Goal: Transaction & Acquisition: Purchase product/service

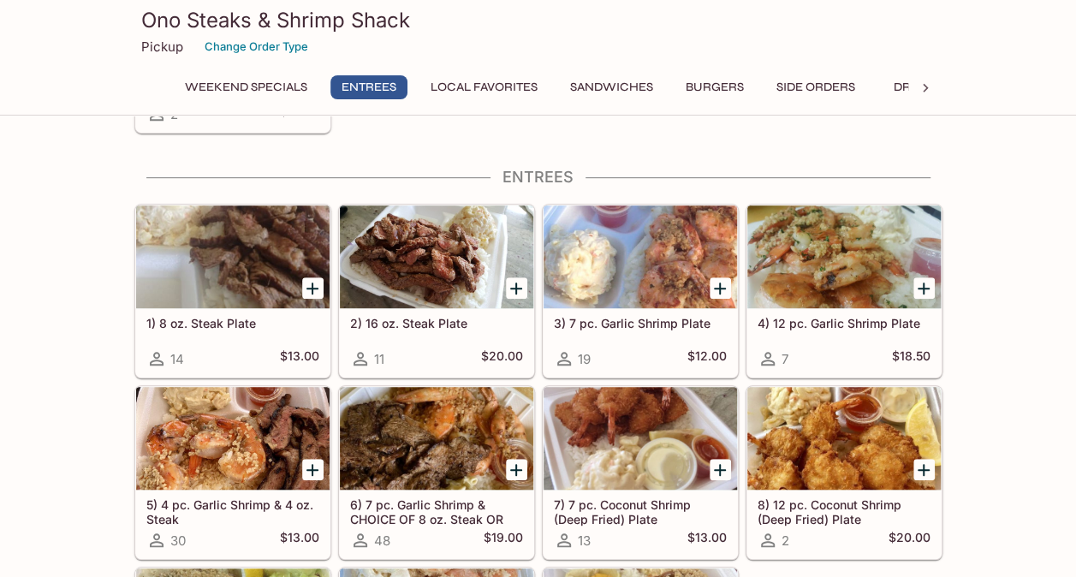
scroll to position [436, 0]
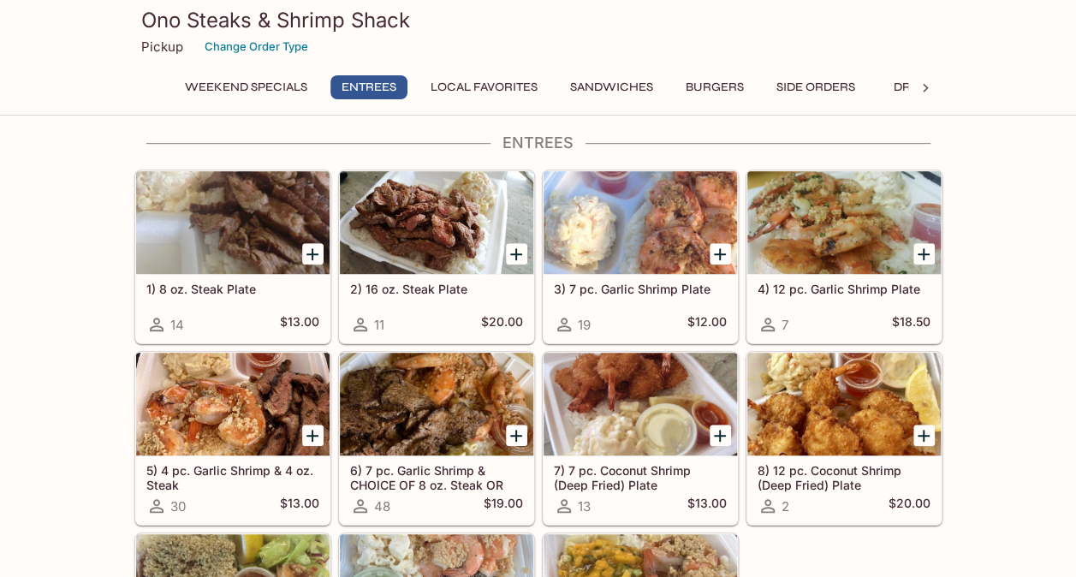
click at [392, 413] on div at bounding box center [436, 404] width 193 height 103
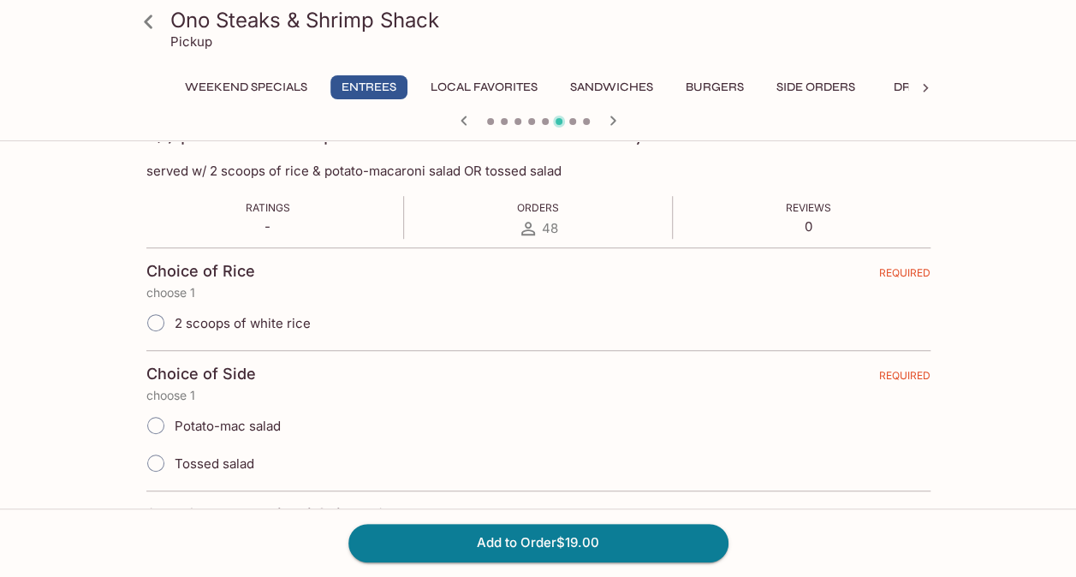
scroll to position [306, 0]
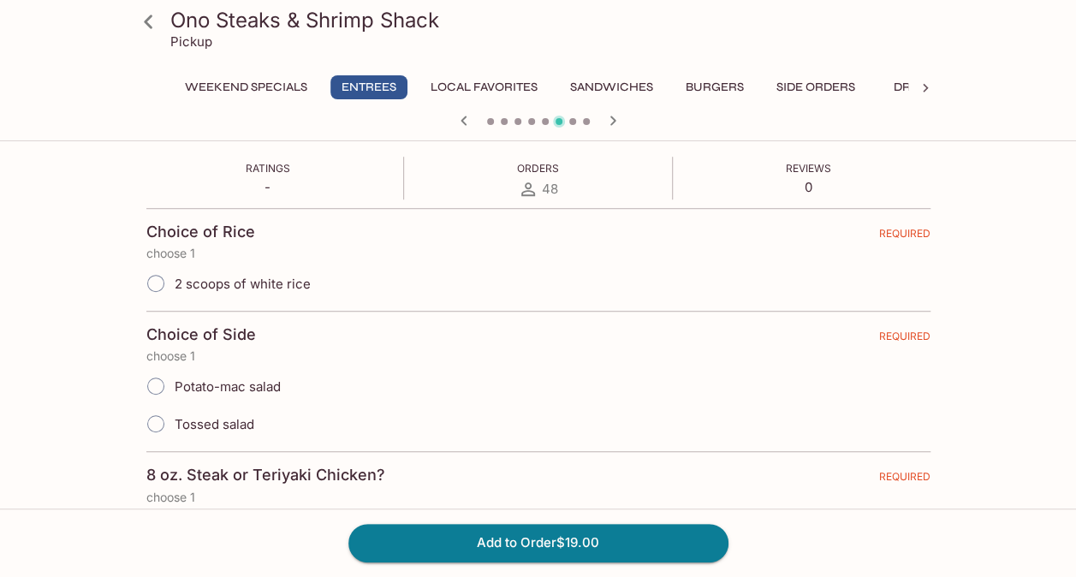
click at [160, 423] on input "Tossed salad" at bounding box center [156, 424] width 36 height 36
radio input "true"
click at [156, 282] on input "2 scoops of white rice" at bounding box center [156, 283] width 36 height 36
radio input "true"
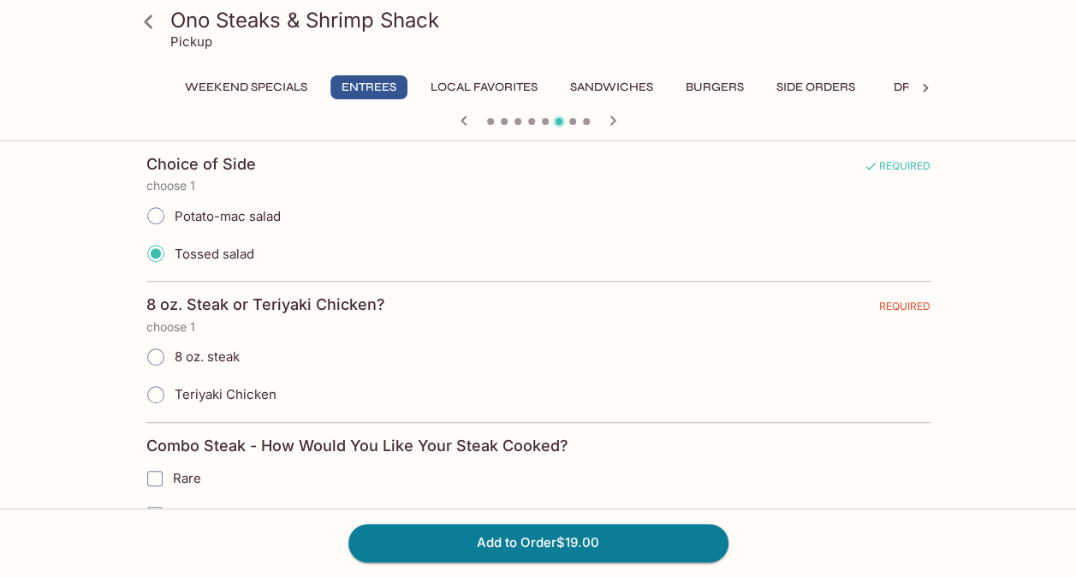
scroll to position [477, 0]
click at [156, 348] on input "8 oz. steak" at bounding box center [156, 356] width 36 height 36
radio input "true"
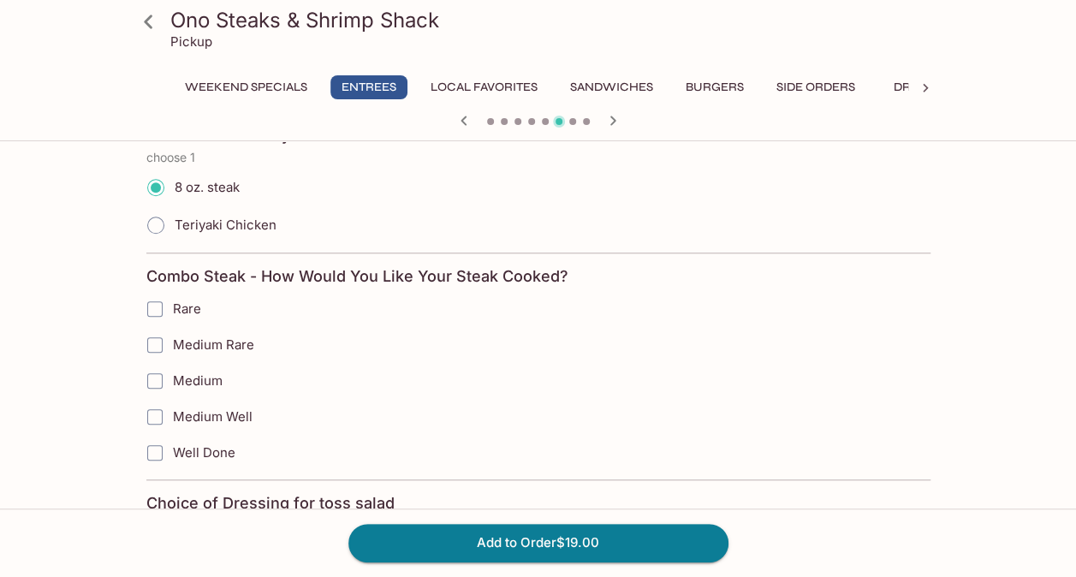
scroll to position [646, 0]
click at [157, 303] on input "Rare" at bounding box center [155, 308] width 34 height 34
checkbox input "true"
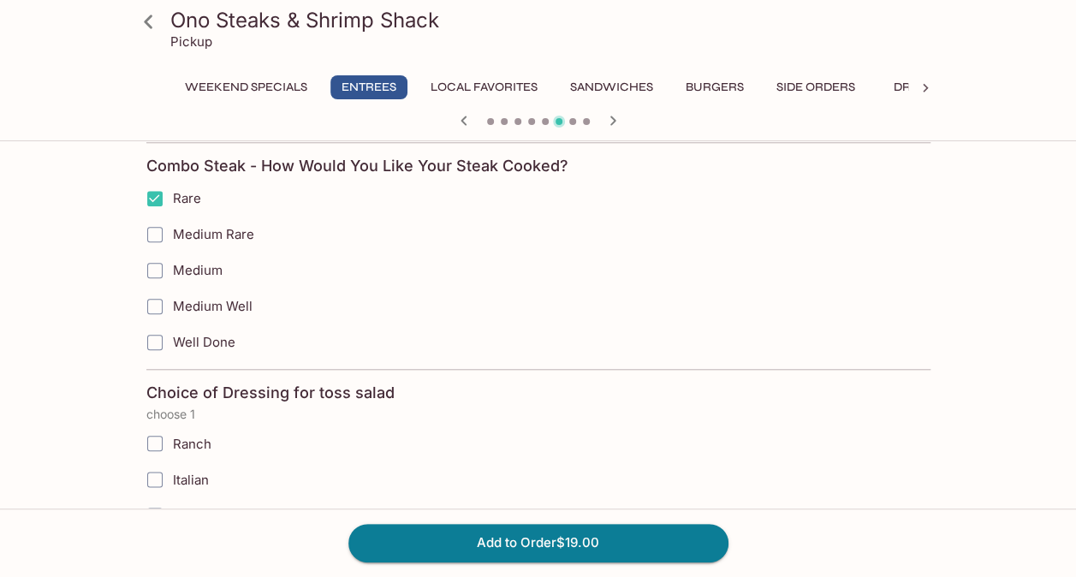
scroll to position [756, 0]
click at [161, 230] on input "Medium Rare" at bounding box center [155, 234] width 34 height 34
checkbox input "true"
click at [151, 197] on input "Rare" at bounding box center [155, 198] width 34 height 34
checkbox input "false"
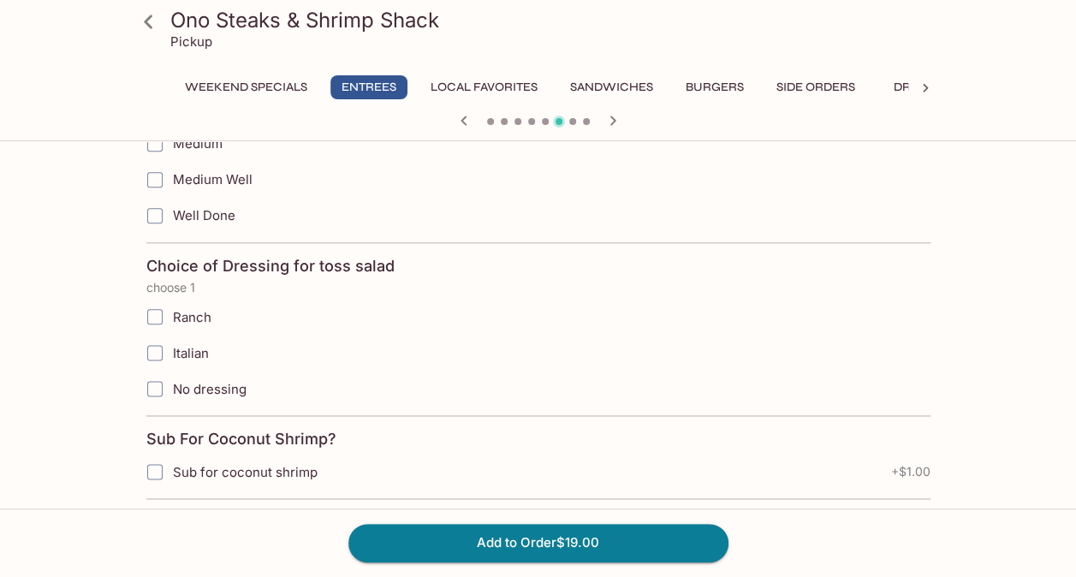
scroll to position [887, 0]
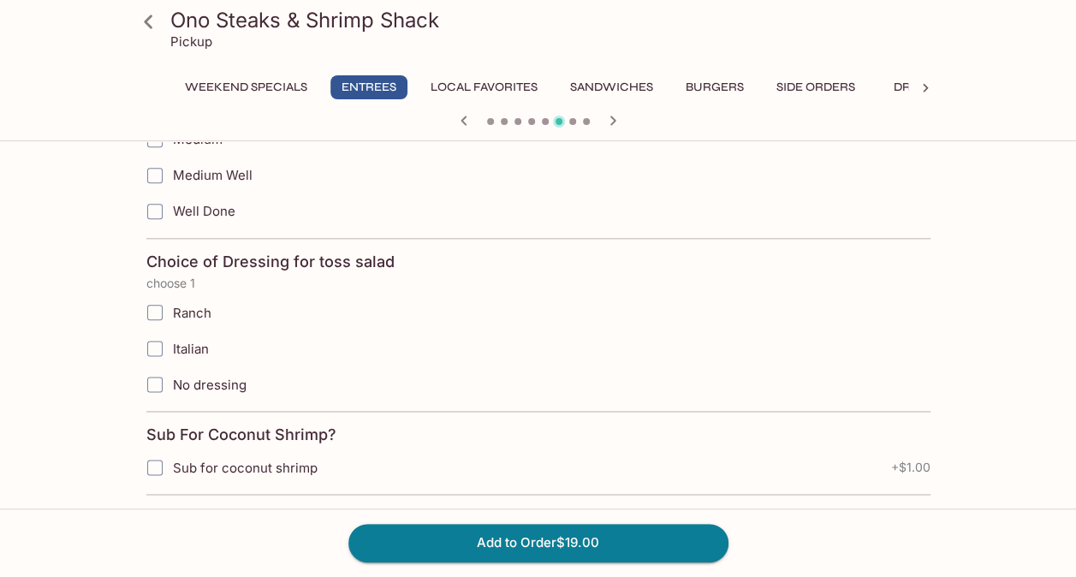
click at [151, 301] on input "Ranch" at bounding box center [155, 312] width 34 height 34
checkbox input "true"
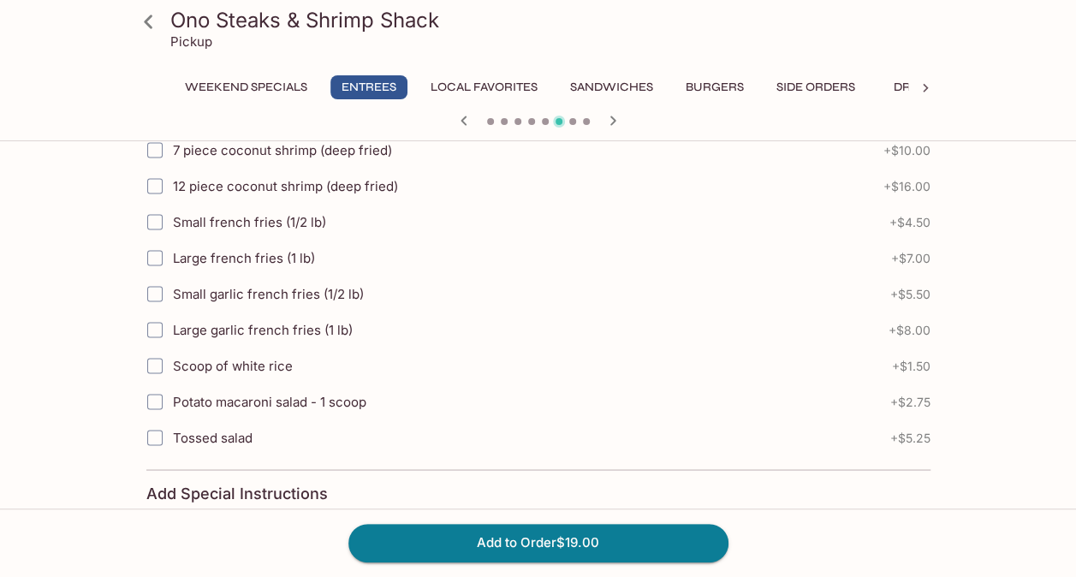
scroll to position [1450, 0]
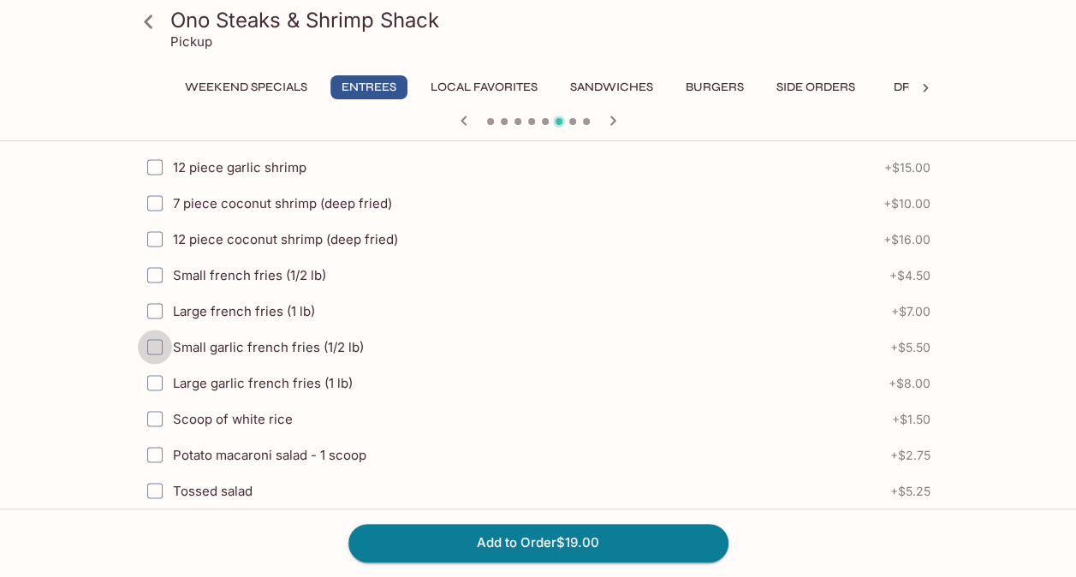
click at [156, 331] on input "Small garlic french fries (1/2 lb)" at bounding box center [155, 346] width 34 height 34
checkbox input "true"
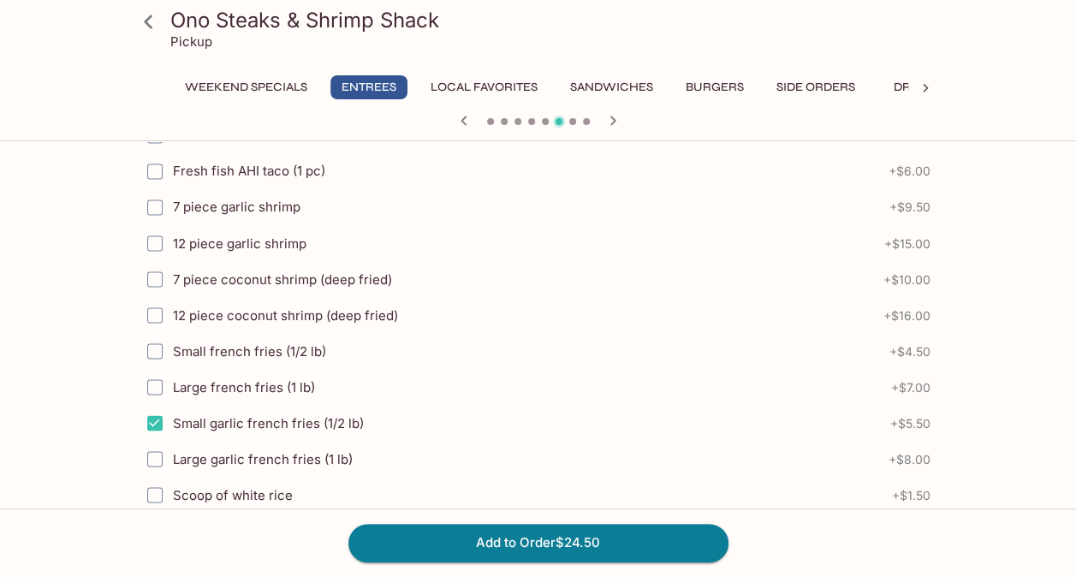
scroll to position [1373, 0]
click at [448, 544] on button "Add to Order $24.50" at bounding box center [538, 543] width 380 height 38
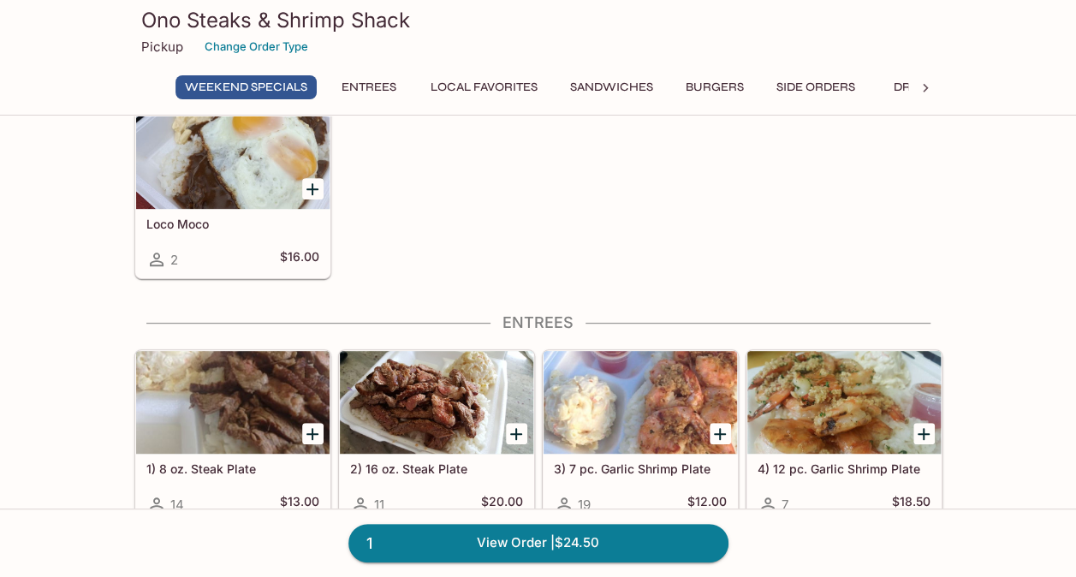
scroll to position [274, 0]
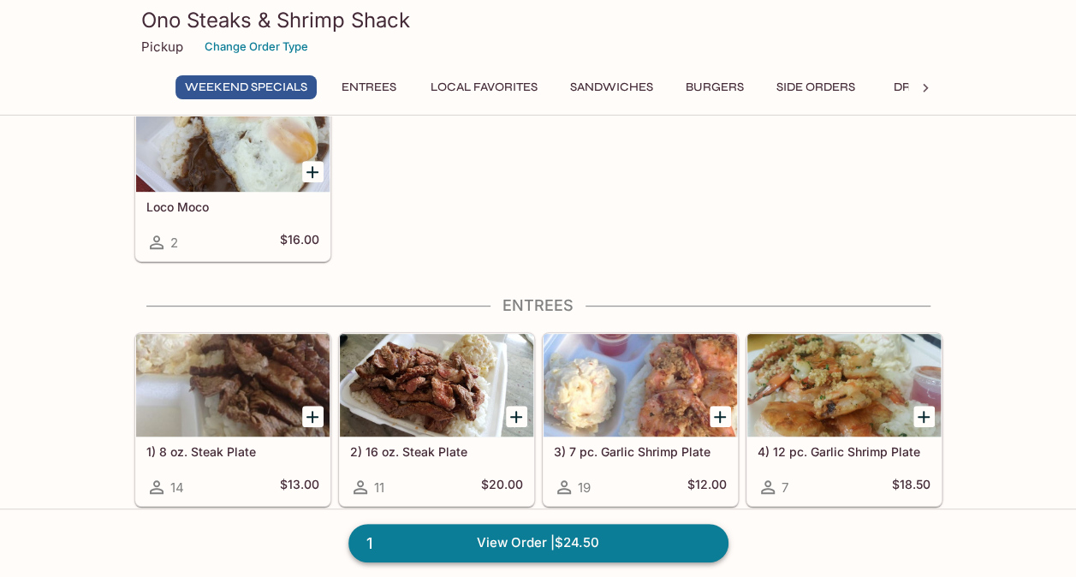
click at [434, 544] on link "1 View Order | $24.50" at bounding box center [538, 543] width 380 height 38
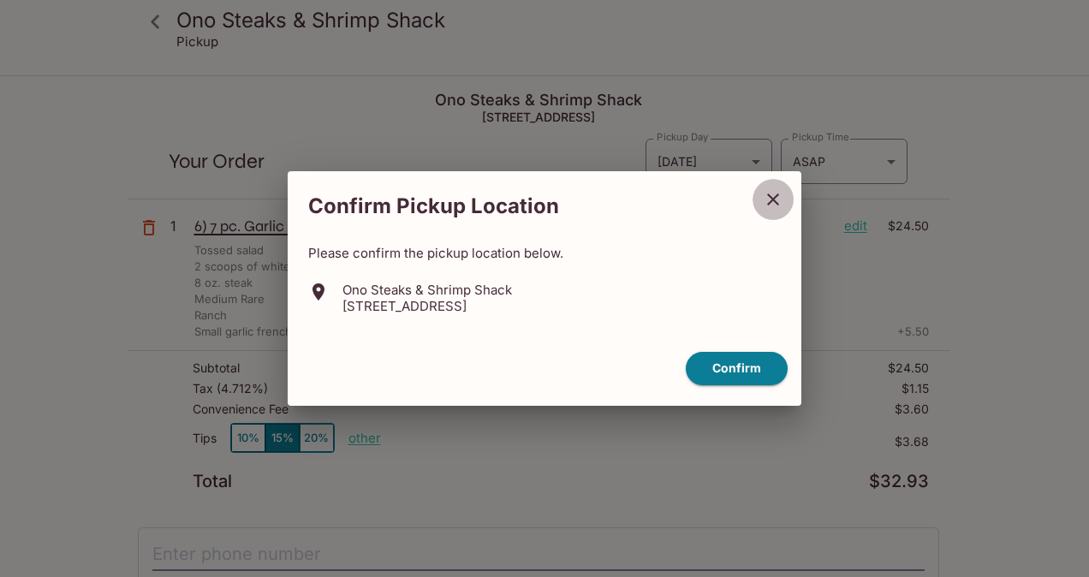
click at [759, 211] on button "close" at bounding box center [772, 199] width 43 height 43
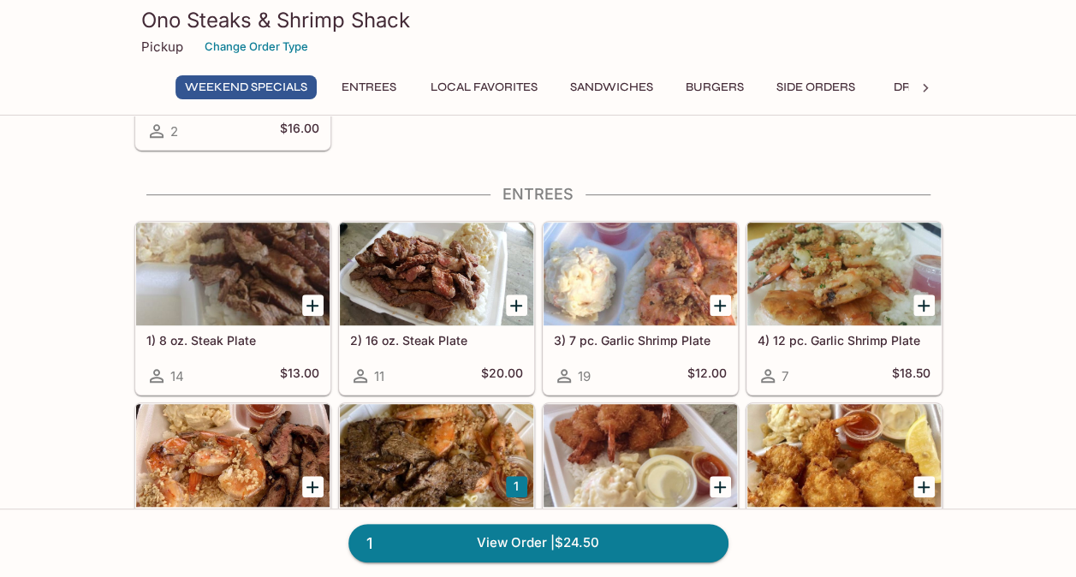
scroll to position [386, 0]
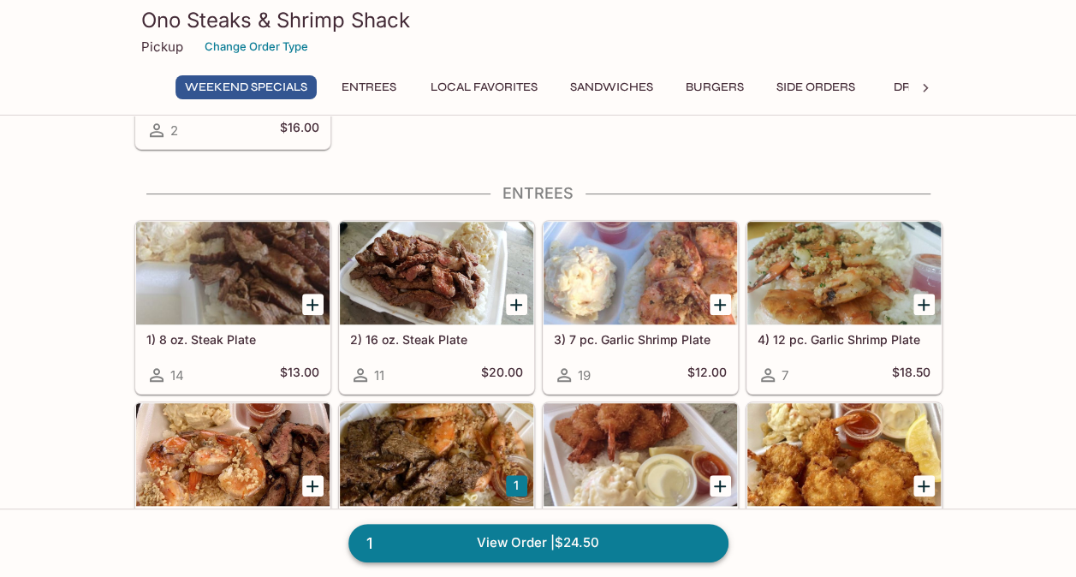
click at [495, 544] on link "1 View Order | $24.50" at bounding box center [538, 543] width 380 height 38
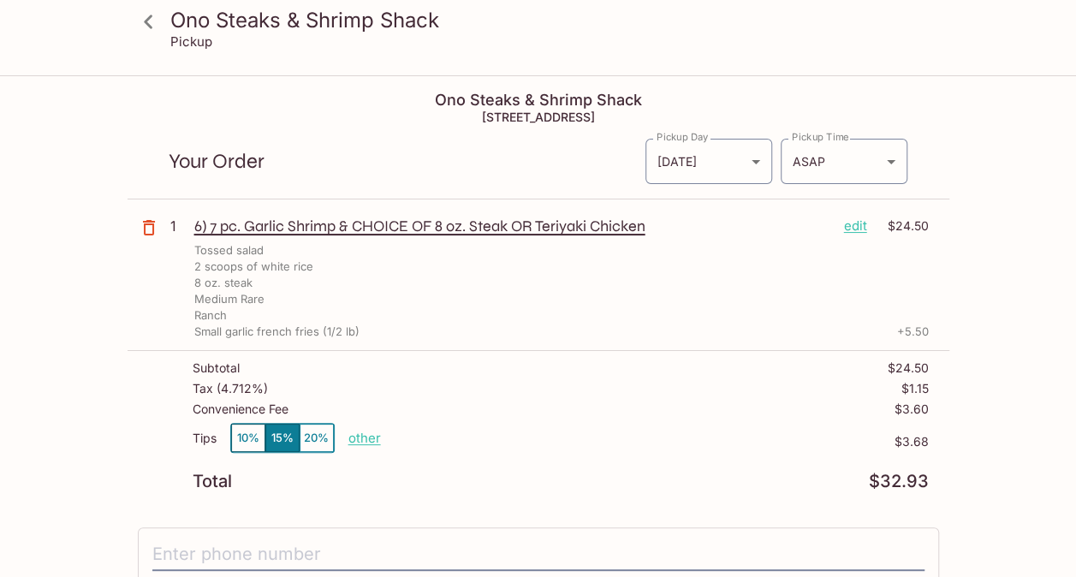
click at [853, 228] on p "edit" at bounding box center [855, 226] width 23 height 19
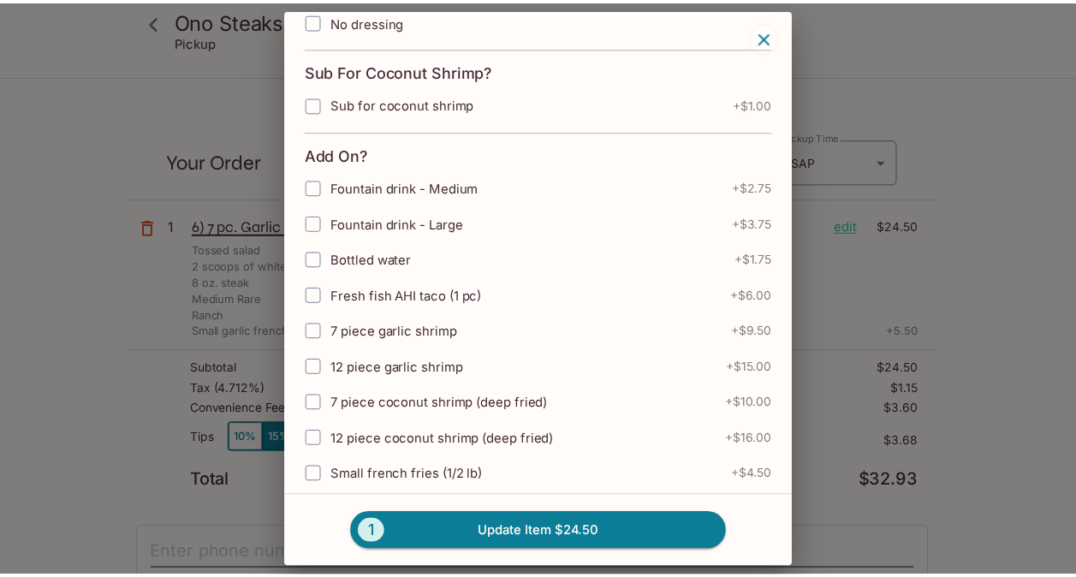
scroll to position [887, 0]
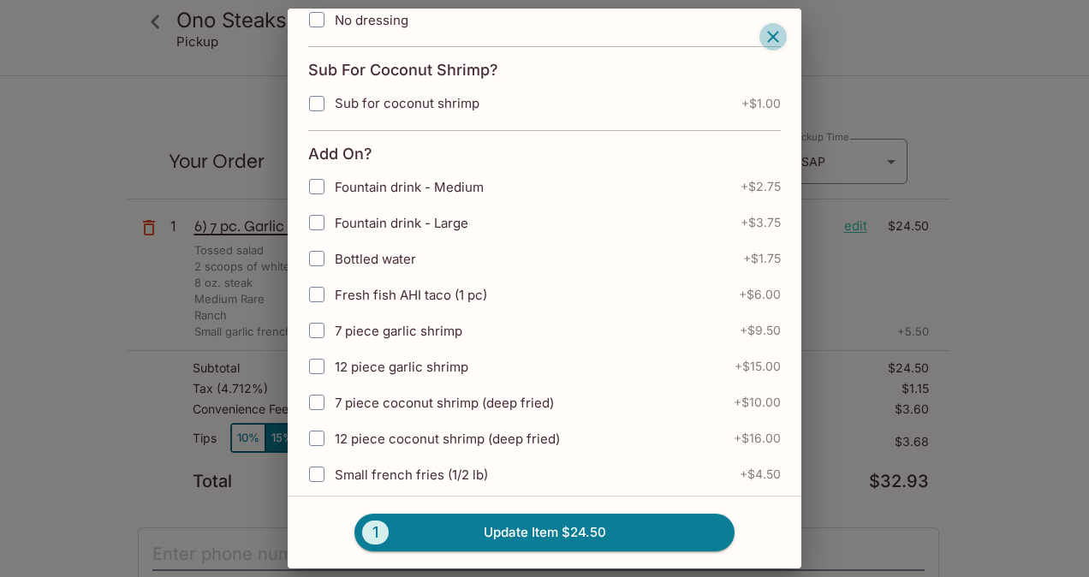
click at [775, 31] on icon "button" at bounding box center [772, 37] width 21 height 21
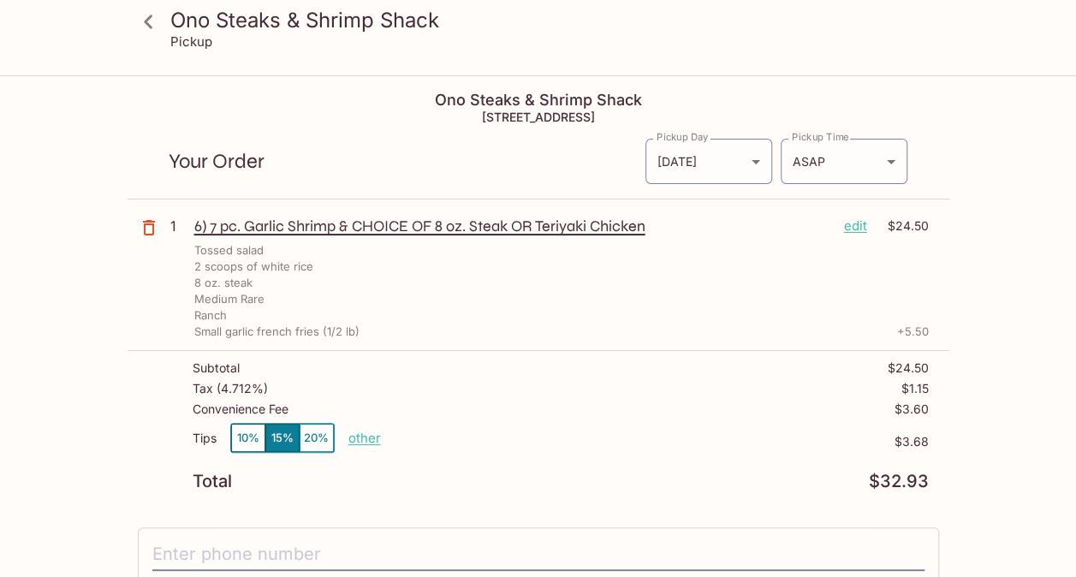
click at [361, 435] on p "other" at bounding box center [364, 438] width 33 height 16
type input "0.00"
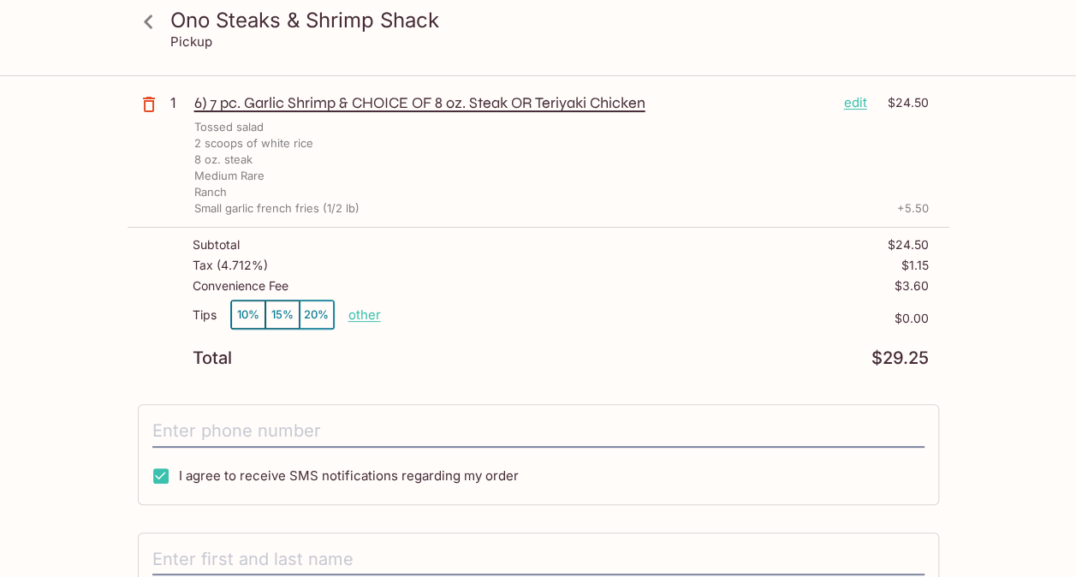
scroll to position [0, 0]
